Goal: Feedback & Contribution: Submit feedback/report problem

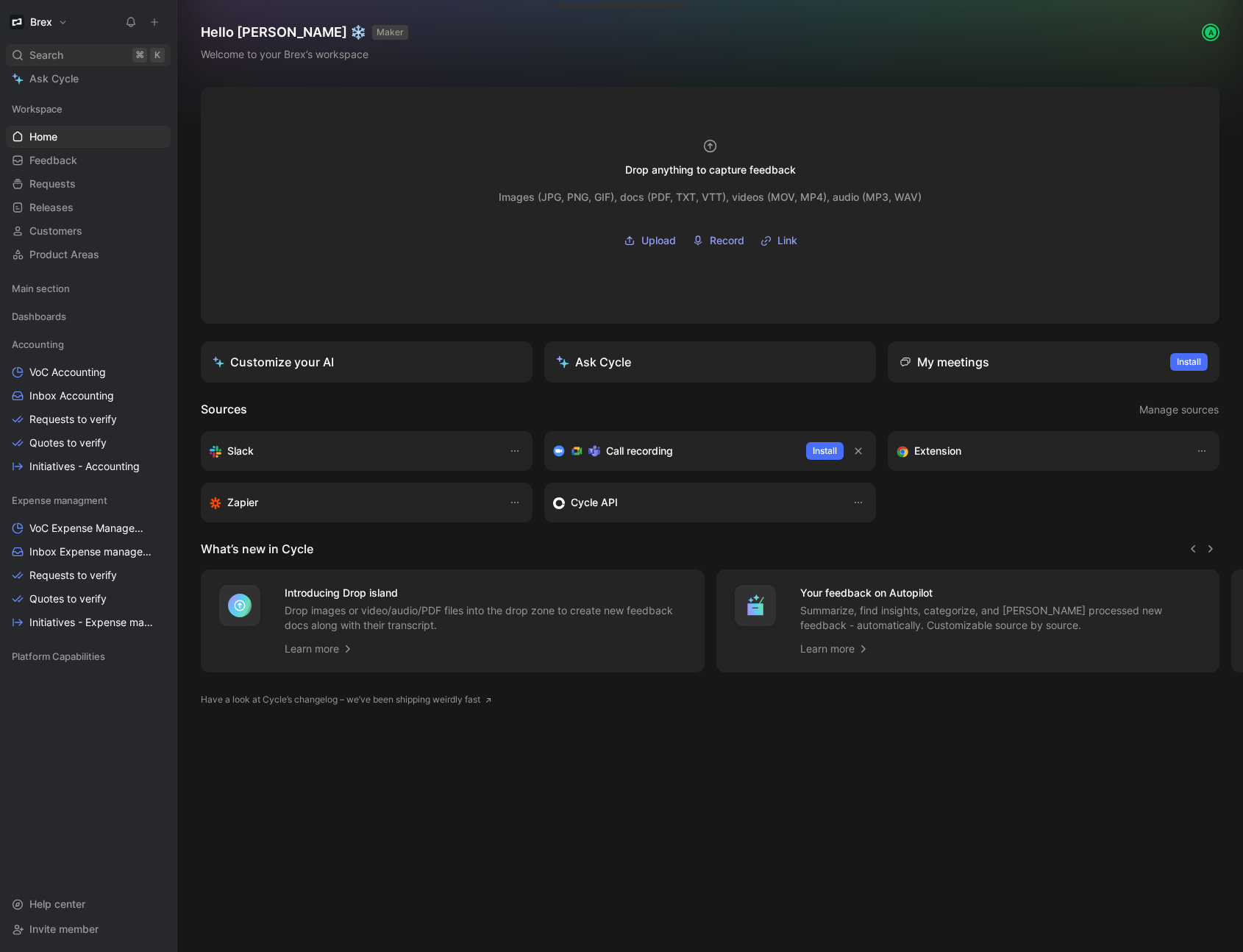
click at [80, 57] on div "Search ⌘ K" at bounding box center [89, 55] width 165 height 22
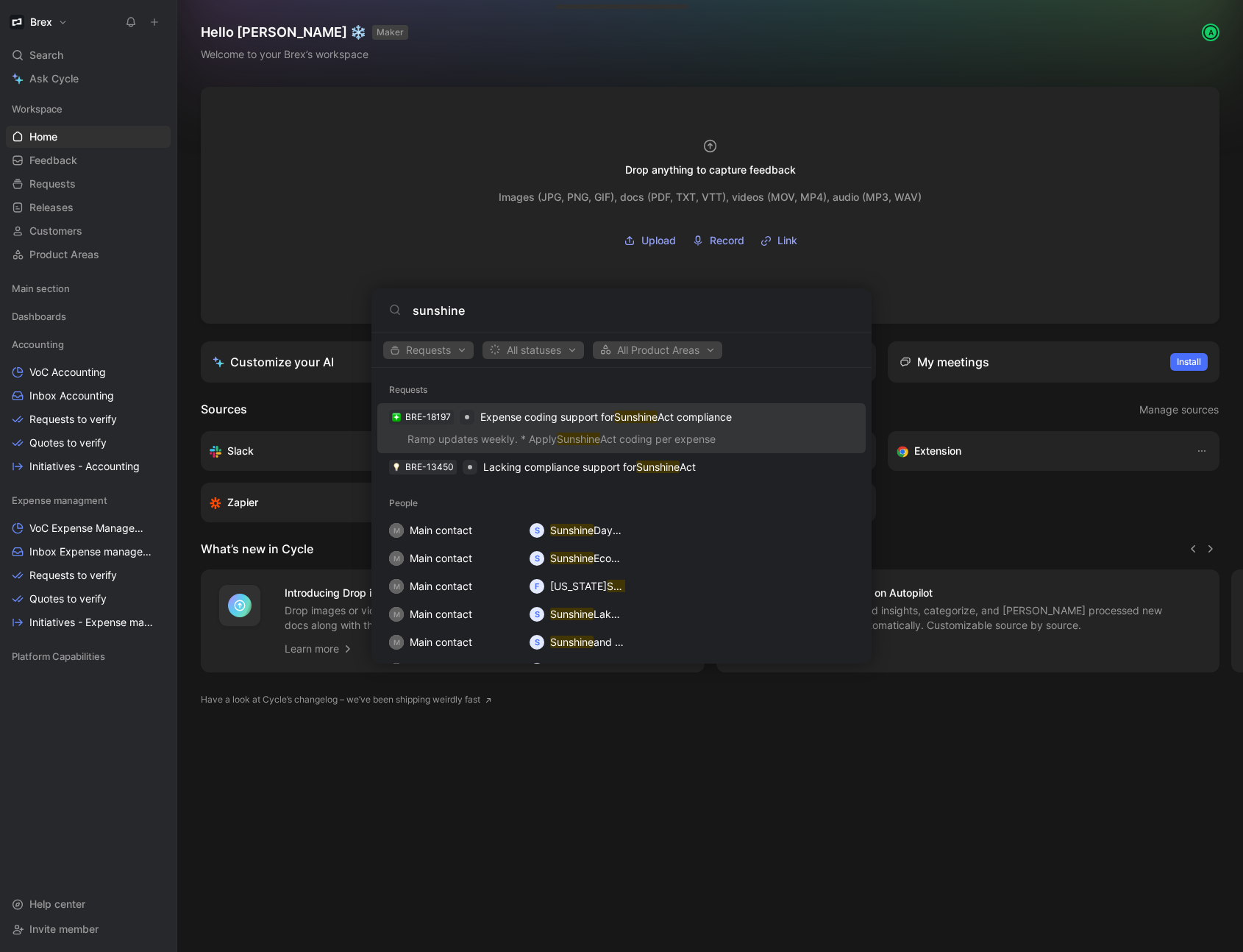
type input "sunshine"
click at [554, 422] on p "Expense coding support for Sunshine Act compliance" at bounding box center [607, 417] width 252 height 18
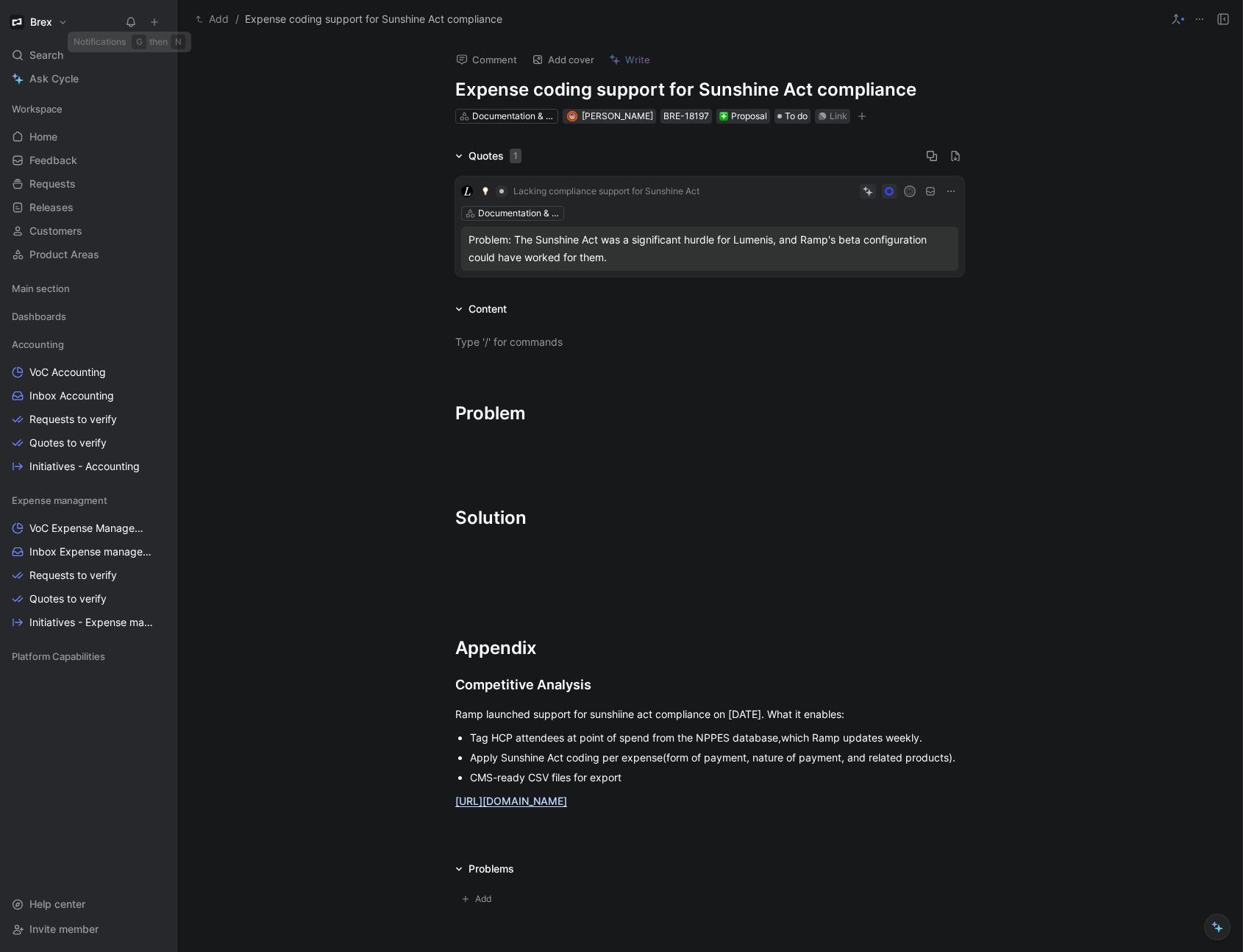
click at [154, 22] on icon at bounding box center [154, 22] width 10 height 10
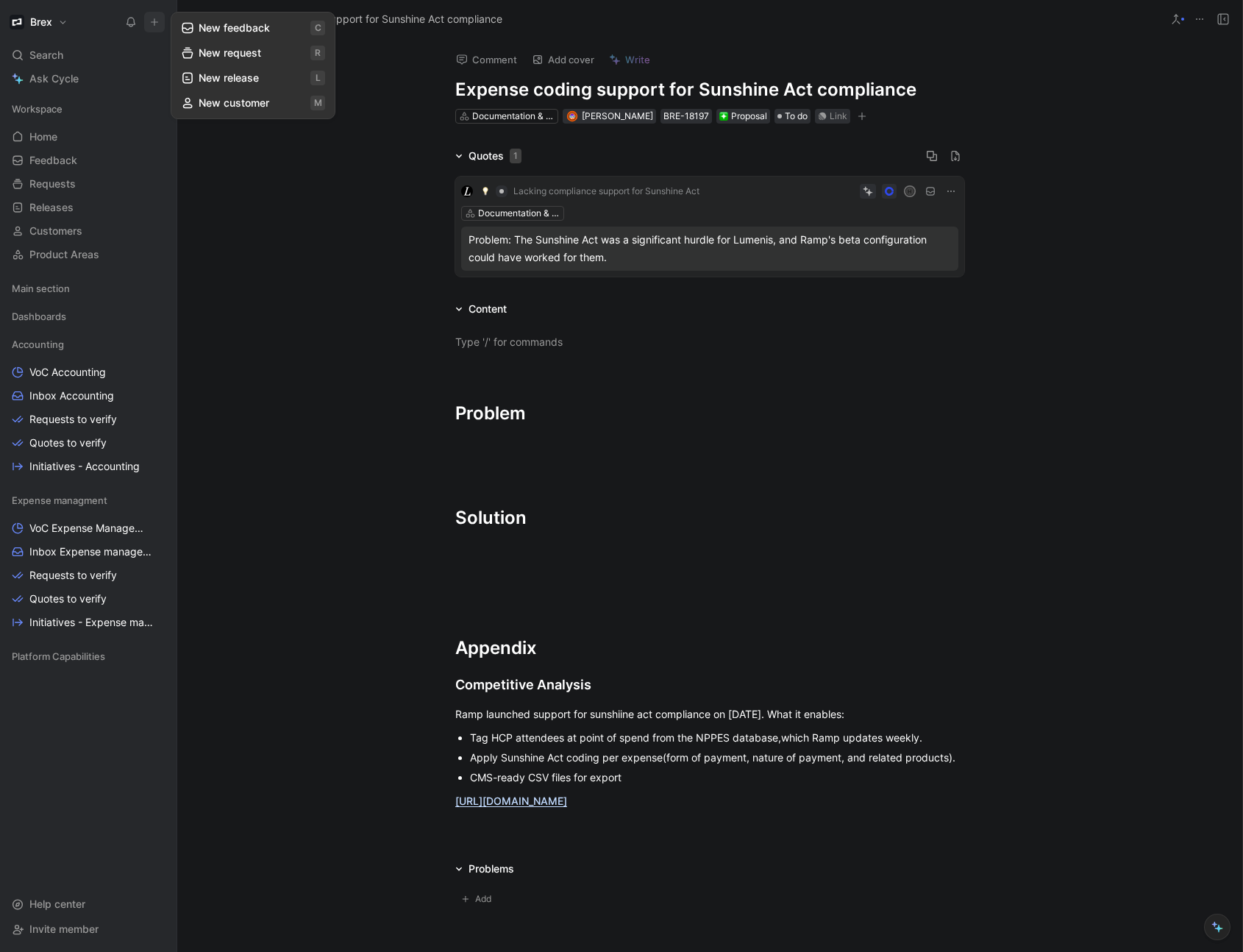
click at [242, 33] on button "New feedback c" at bounding box center [253, 28] width 158 height 25
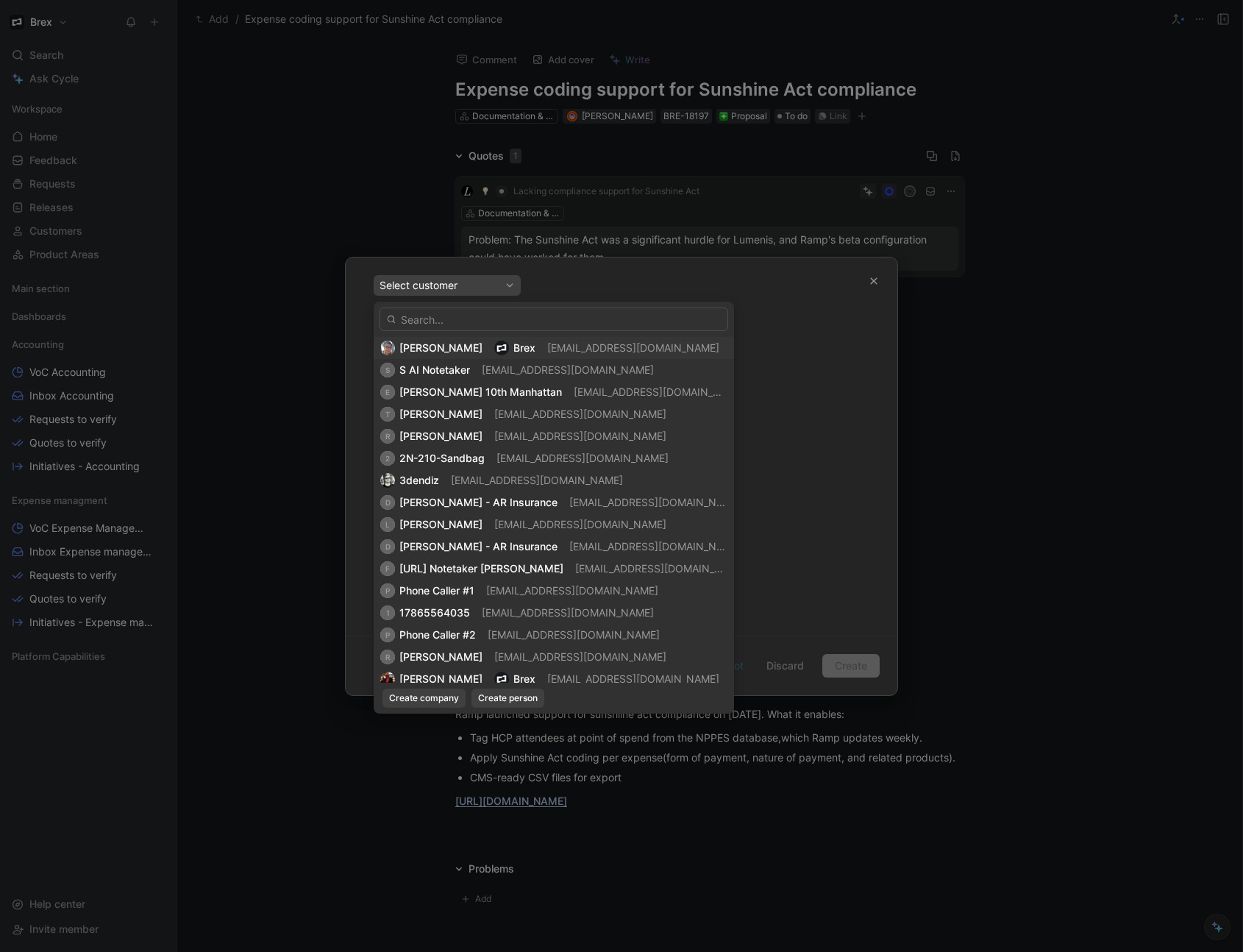
click at [456, 343] on span "[PERSON_NAME]" at bounding box center [441, 347] width 83 height 13
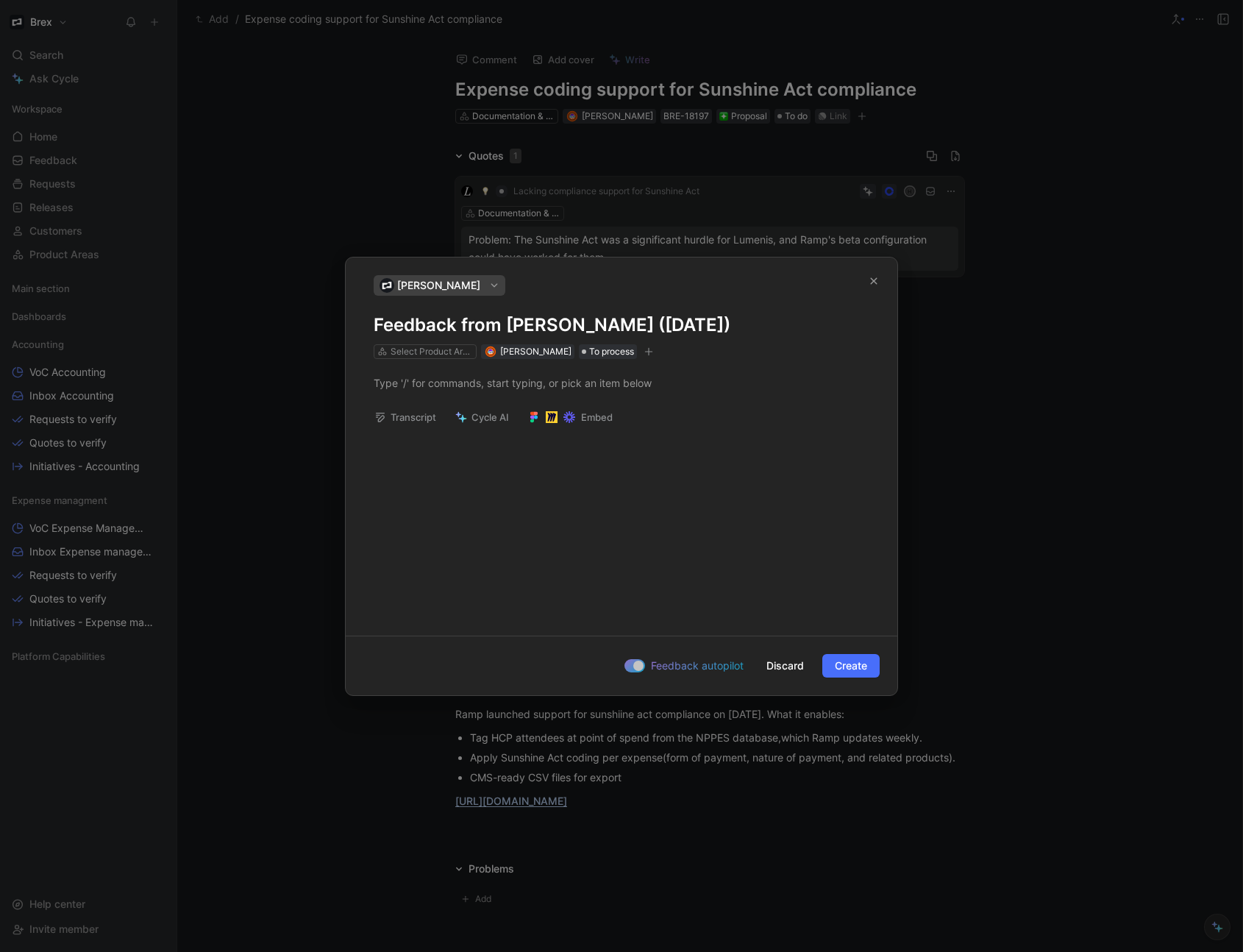
drag, startPoint x: 777, startPoint y: 325, endPoint x: 362, endPoint y: 335, distance: 415.1
click at [362, 335] on div "[PERSON_NAME] Feedback from [PERSON_NAME] ([DATE]) Select Product Areas [PERSON…" at bounding box center [621, 317] width 551 height 84
click at [416, 386] on div at bounding box center [622, 382] width 496 height 15
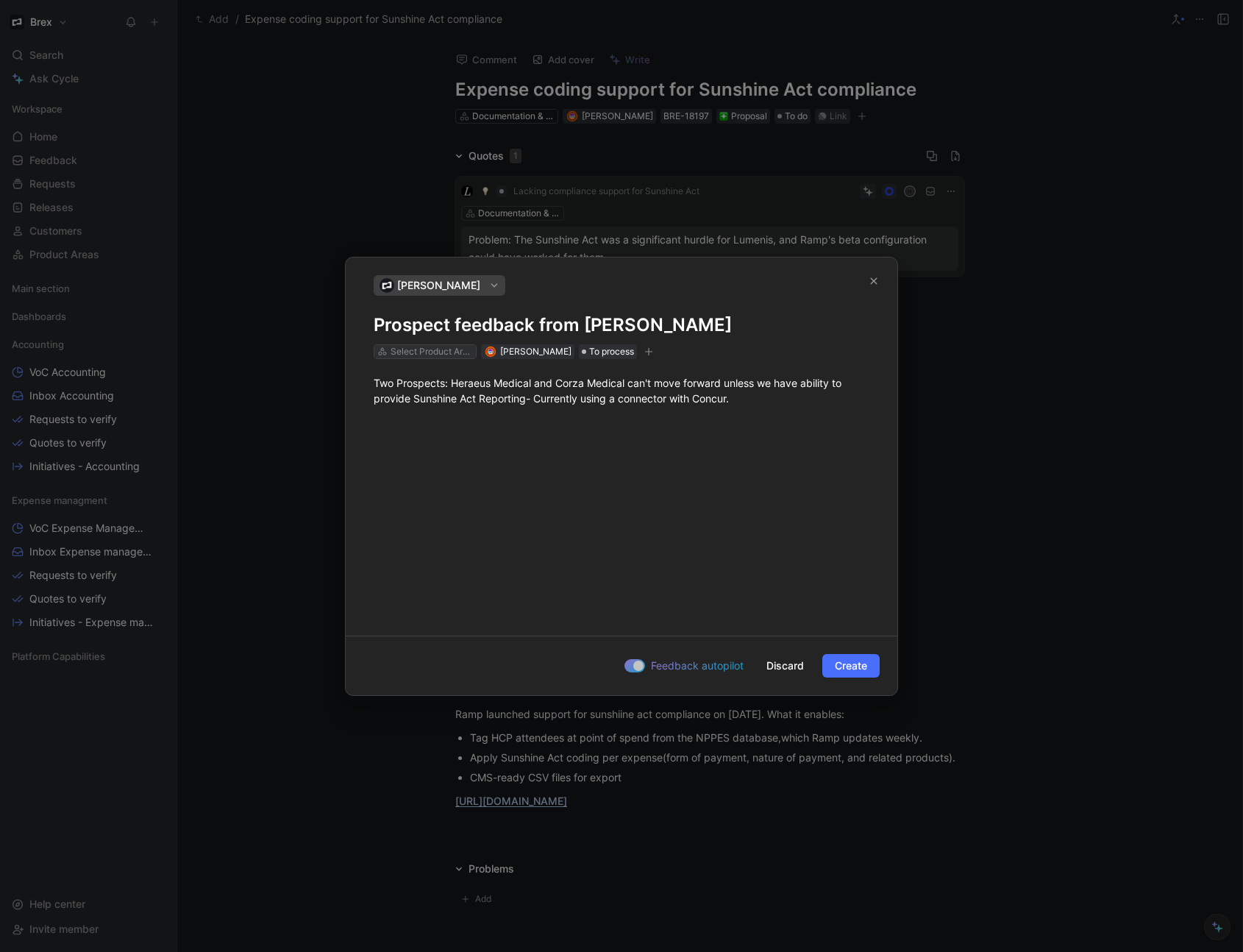
click at [445, 352] on div "Select Product Areas" at bounding box center [432, 351] width 82 height 14
type input "docu"
click at [426, 413] on span "Docu mentation & Compliance" at bounding box center [469, 407] width 142 height 18
click at [593, 450] on div "Two Prospects: Heraeus Medical and Corza Medical can't move forward unless we h…" at bounding box center [621, 491] width 551 height 265
click at [779, 404] on div "Two Prospects: Heraeus Medical and Corza Medical can't move forward unless we h…" at bounding box center [622, 390] width 496 height 31
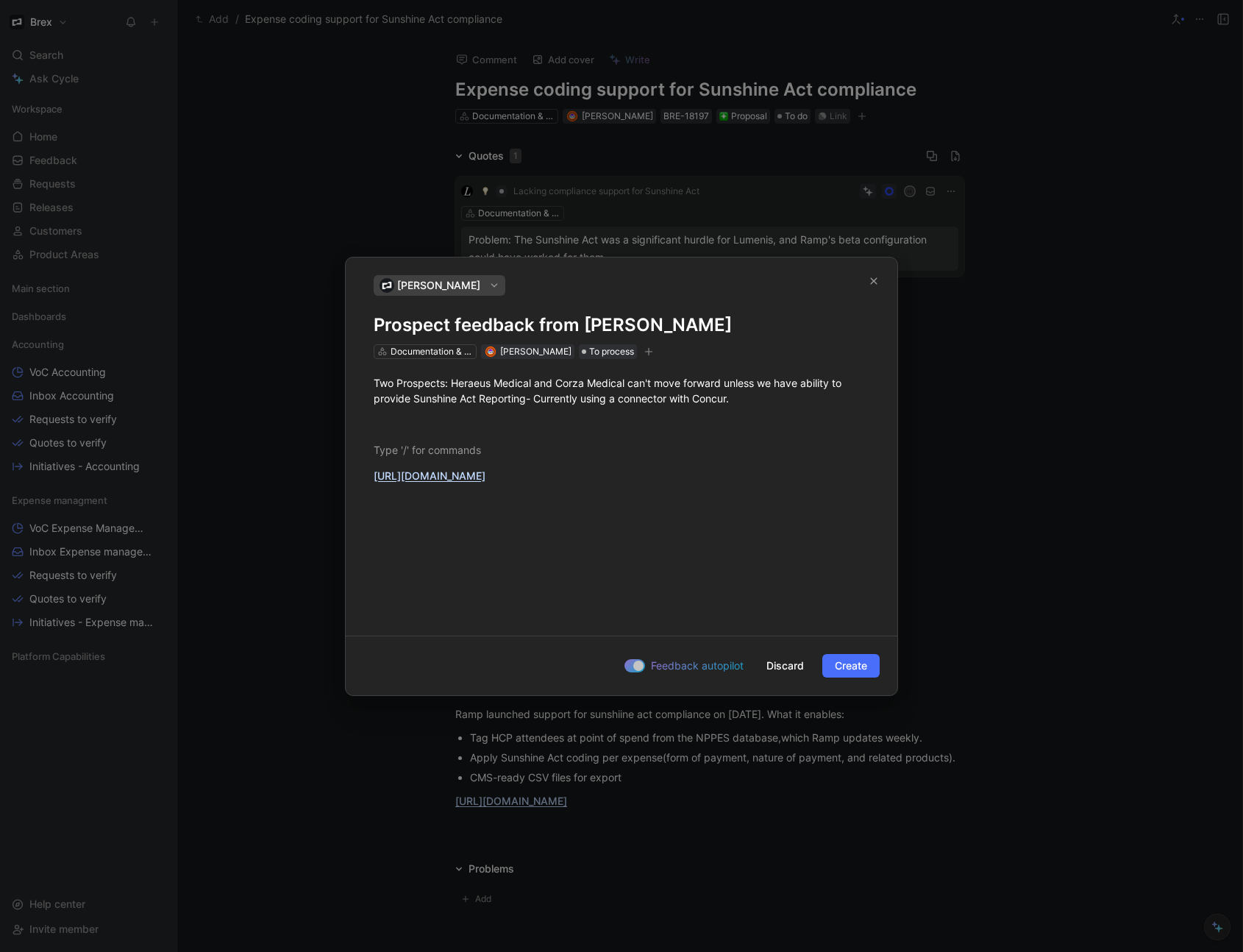
click at [426, 436] on div "Two Prospects: Heraeus Medical and Corza Medical can't move forward unless we h…" at bounding box center [621, 429] width 551 height 140
click at [857, 671] on span "Create" at bounding box center [851, 666] width 33 height 18
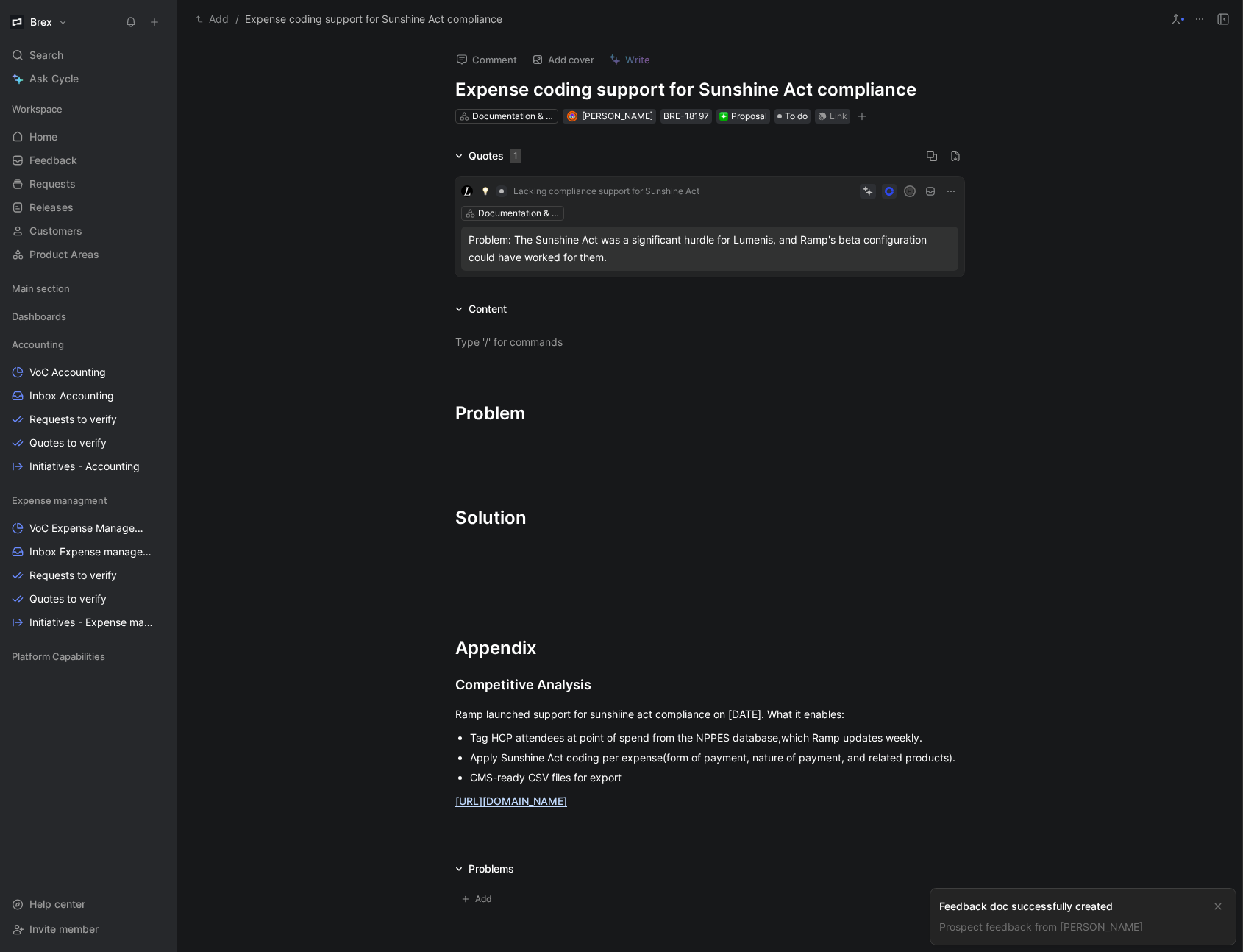
click at [1076, 910] on div "Feedback doc successfully created" at bounding box center [1072, 906] width 264 height 18
click at [1088, 930] on link "Prospect feedback from [PERSON_NAME]" at bounding box center [1041, 927] width 204 height 13
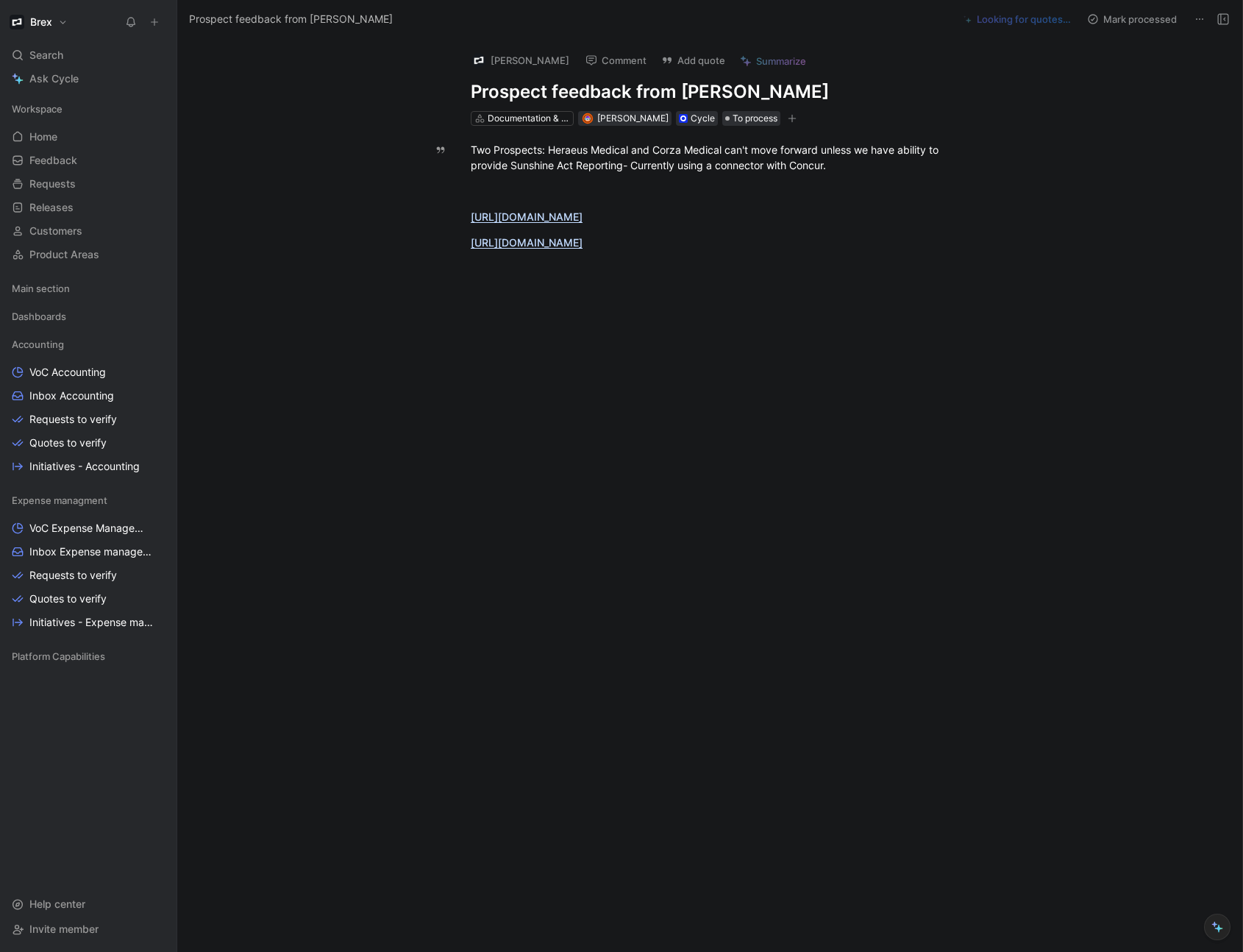
drag, startPoint x: 837, startPoint y: 167, endPoint x: 436, endPoint y: 163, distance: 401.0
click at [432, 164] on div "Two Prospects: Heraeus Medical and Corza Medical can't move forward unless we h…" at bounding box center [725, 195] width 1035 height 140
click at [434, 131] on icon at bounding box center [435, 125] width 12 height 12
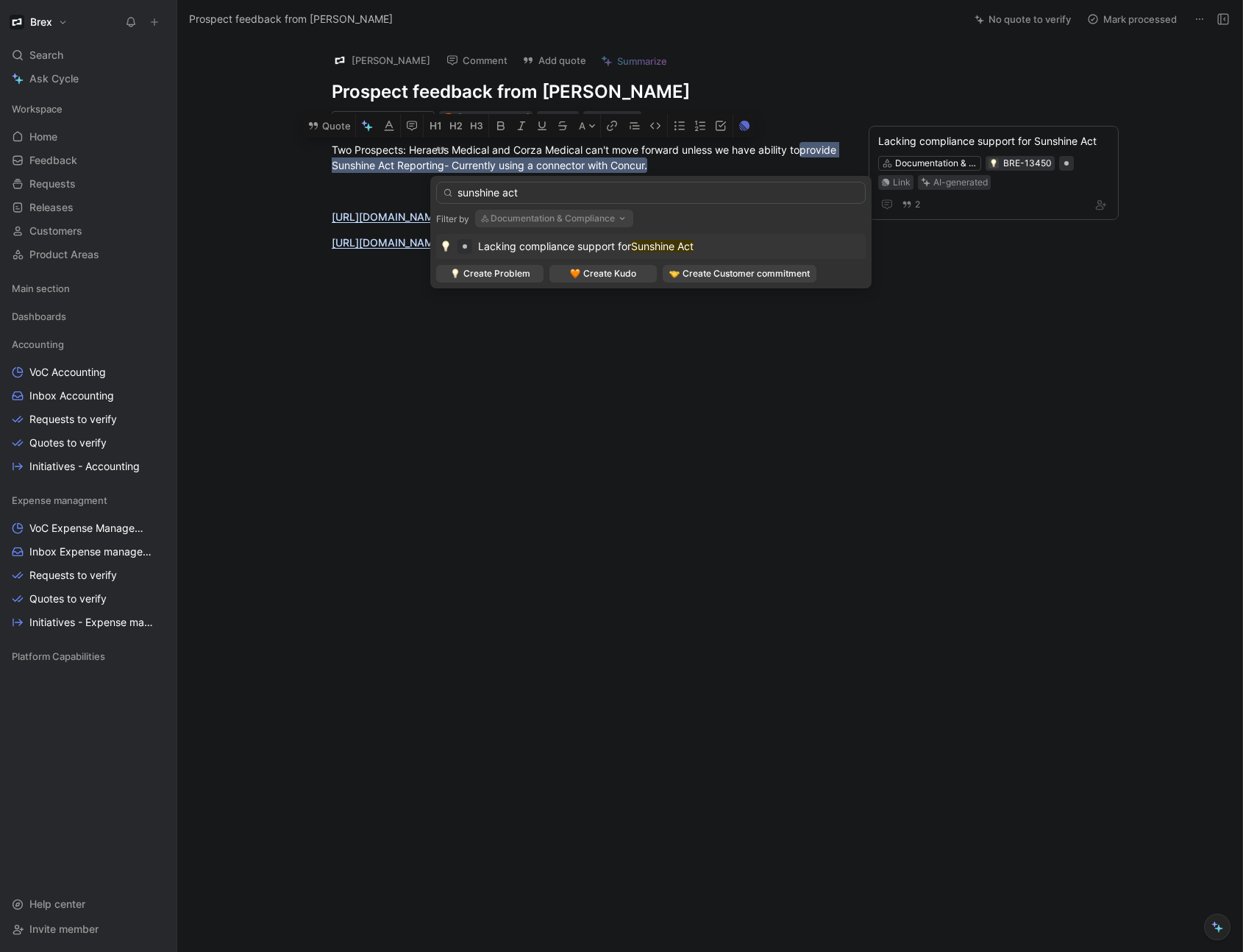
type input "sunshine act"
click at [655, 246] on mark "Sunshine Act" at bounding box center [662, 246] width 62 height 13
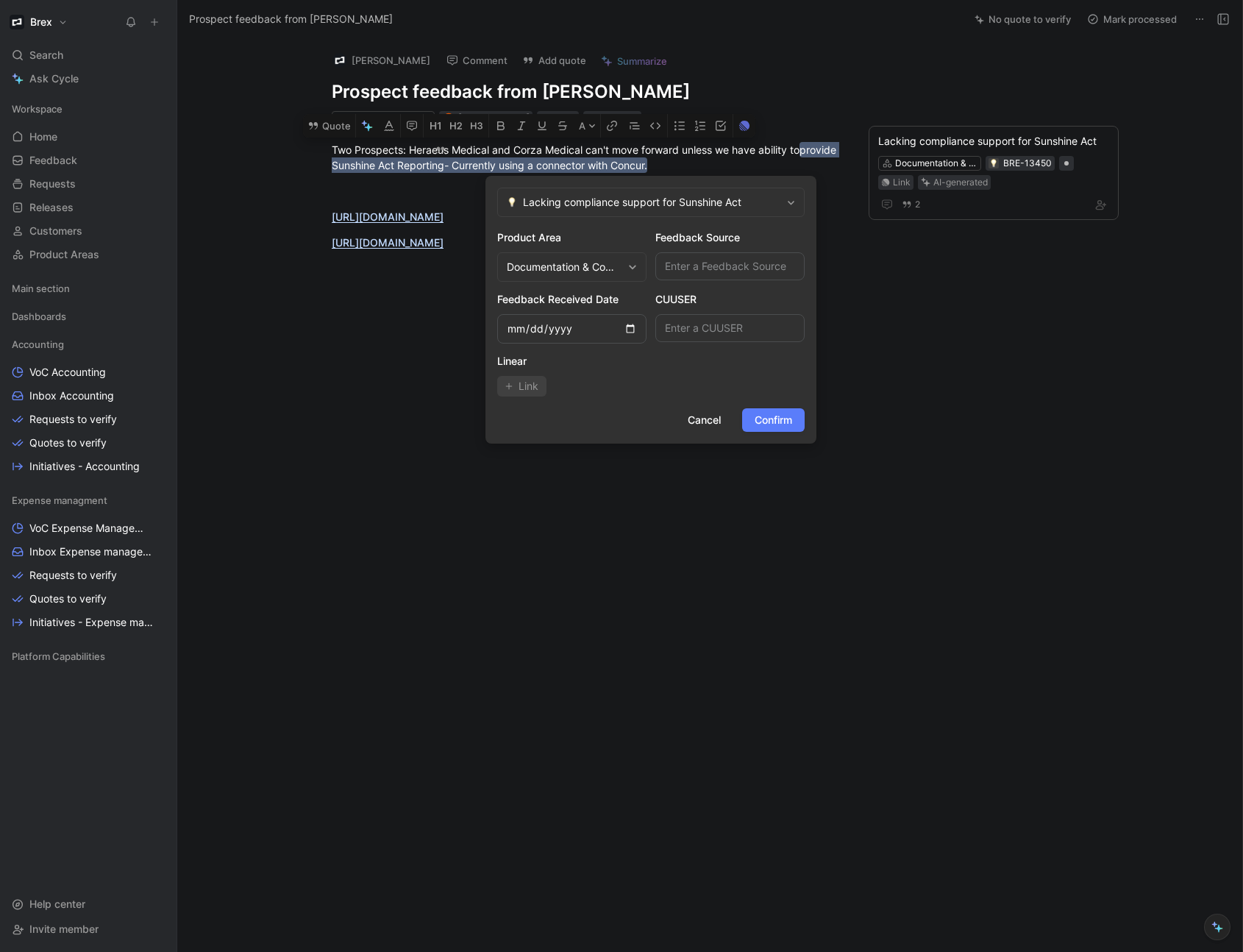
click at [779, 426] on span "Confirm" at bounding box center [773, 420] width 37 height 18
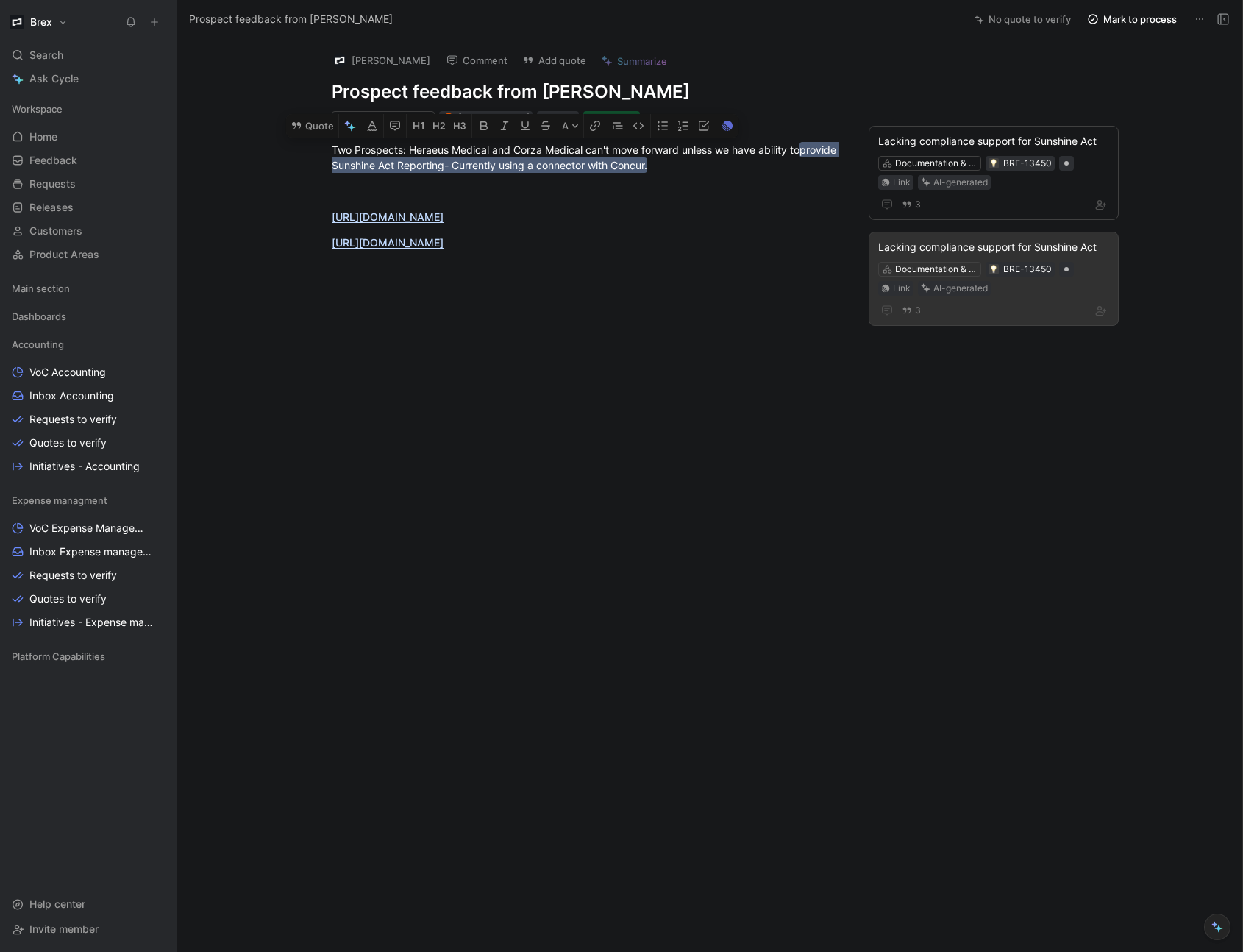
click at [956, 251] on div "Lacking compliance support for Sunshine Act" at bounding box center [993, 247] width 231 height 18
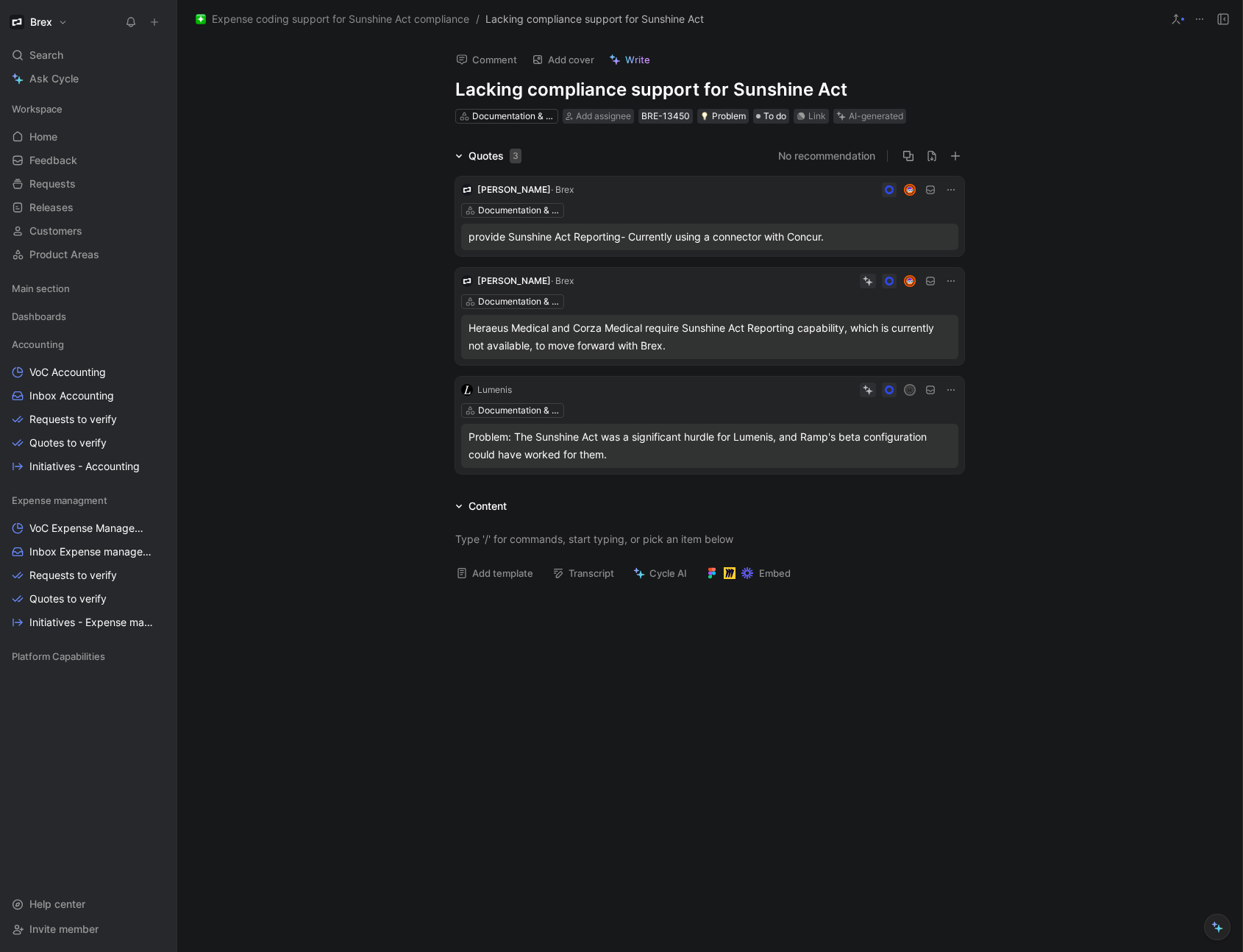
click at [948, 187] on icon at bounding box center [951, 189] width 12 height 12
click at [920, 284] on span "Delete quote" at bounding box center [902, 283] width 62 height 13
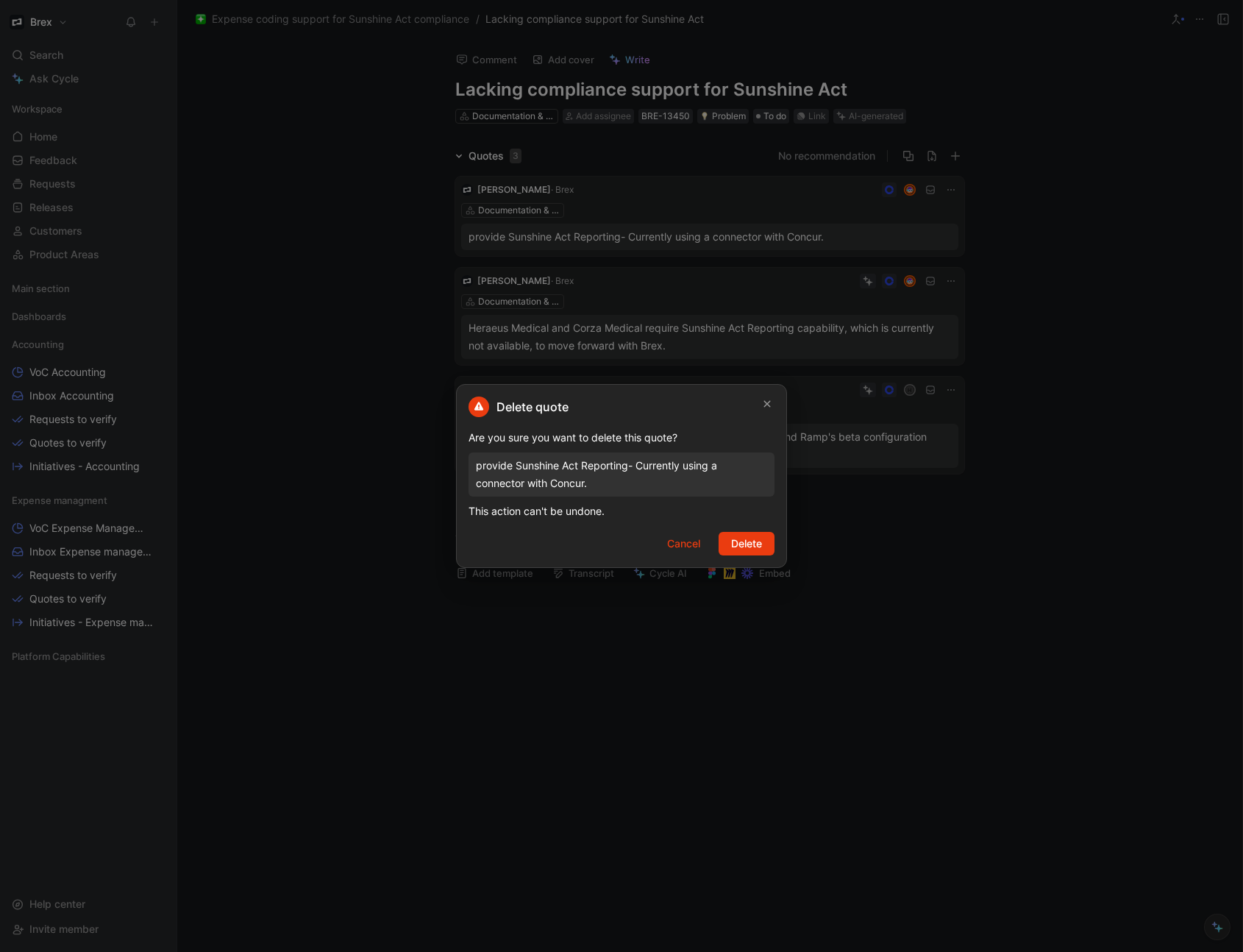
click at [750, 547] on span "Delete" at bounding box center [747, 544] width 31 height 18
